Goal: Information Seeking & Learning: Learn about a topic

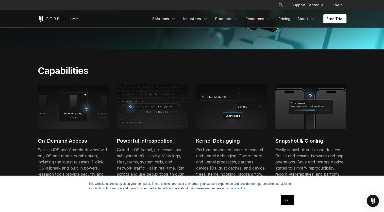
scroll to position [169, 0]
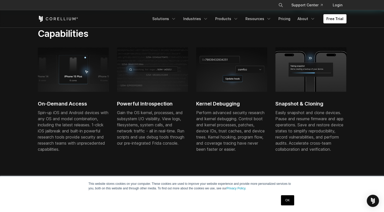
click at [286, 199] on link "OK" at bounding box center [287, 200] width 13 height 10
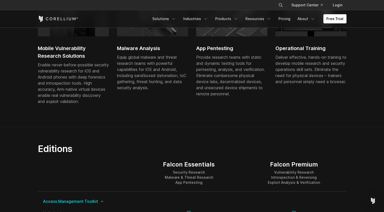
scroll to position [363, 0]
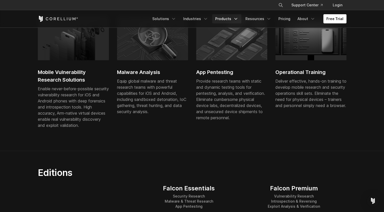
click at [228, 20] on link "Products" at bounding box center [226, 18] width 29 height 9
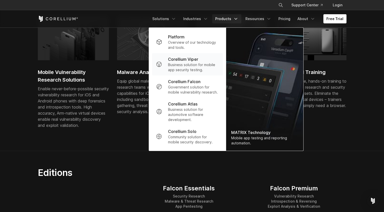
click at [212, 69] on p "Business solution for mobile app security testing." at bounding box center [193, 67] width 51 height 10
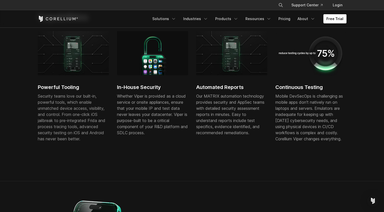
scroll to position [298, 0]
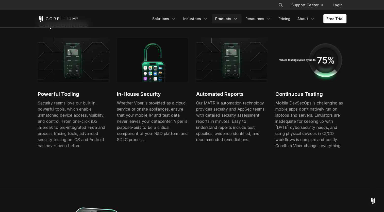
click at [231, 20] on link "Products" at bounding box center [226, 18] width 29 height 9
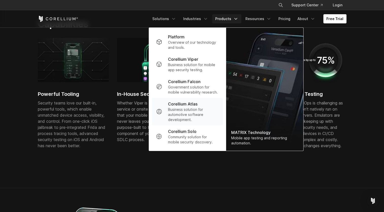
click at [202, 109] on p "Business solution for automotive software development." at bounding box center [193, 114] width 51 height 15
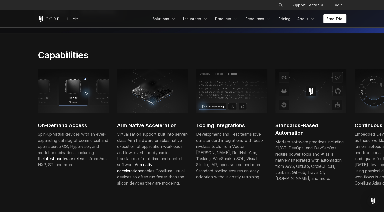
scroll to position [141, 0]
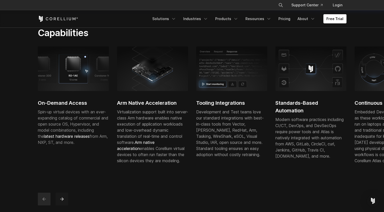
click at [59, 201] on icon "next" at bounding box center [61, 198] width 5 height 5
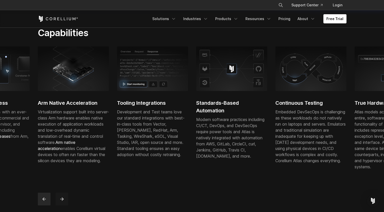
click at [59, 201] on icon "next" at bounding box center [61, 198] width 5 height 5
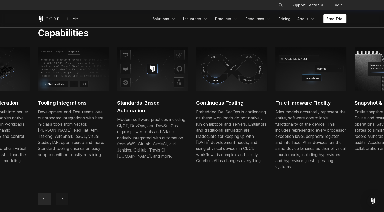
click at [59, 201] on icon "next" at bounding box center [61, 198] width 5 height 5
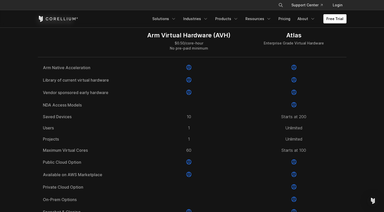
scroll to position [639, 0]
